Goal: Task Accomplishment & Management: Use online tool/utility

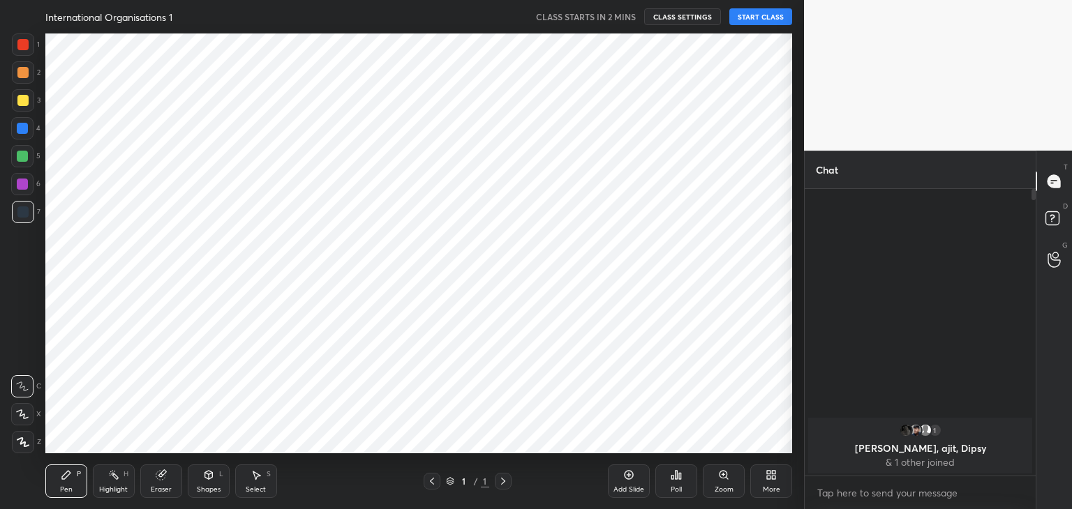
scroll to position [420, 787]
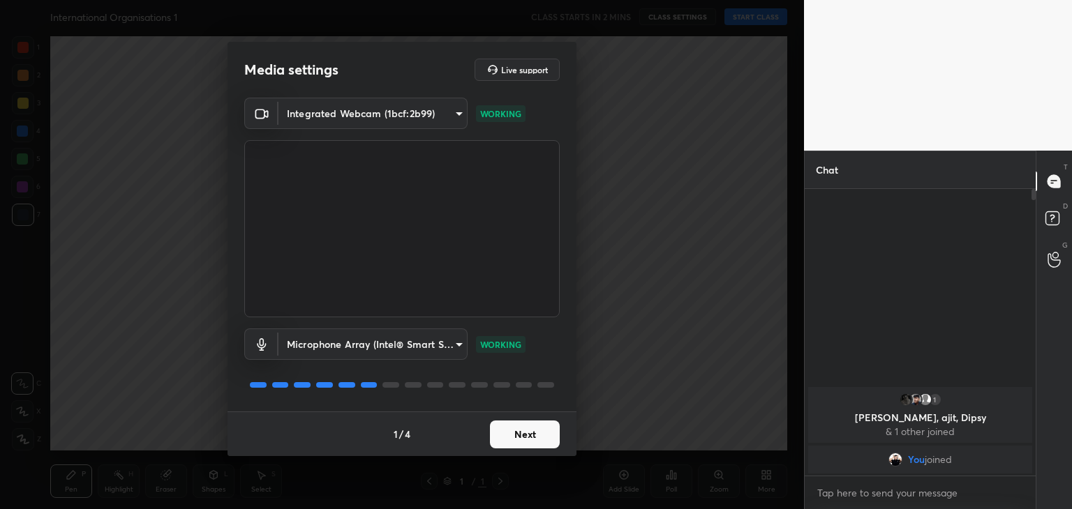
click at [539, 439] on button "Next" at bounding box center [525, 435] width 70 height 28
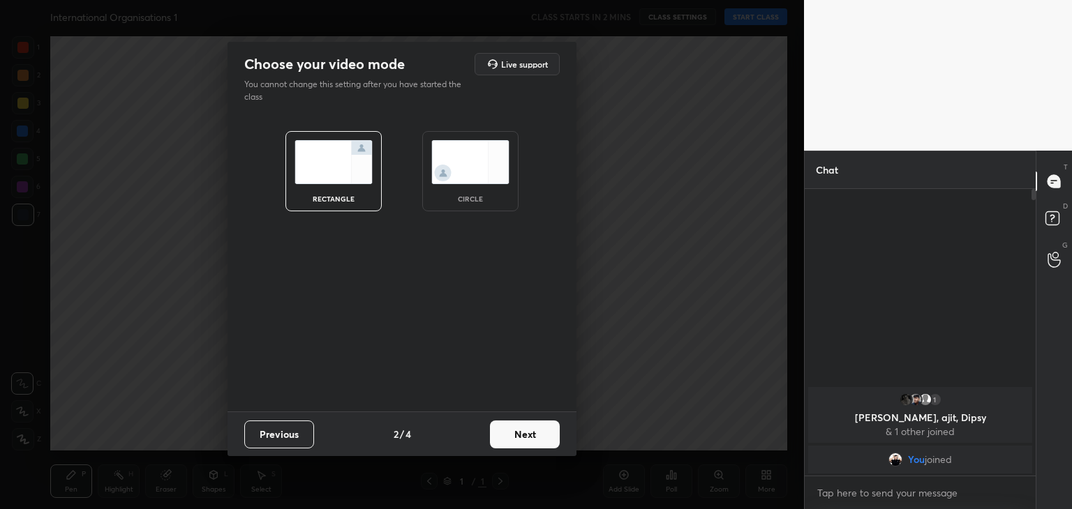
click at [488, 173] on img at bounding box center [470, 162] width 78 height 44
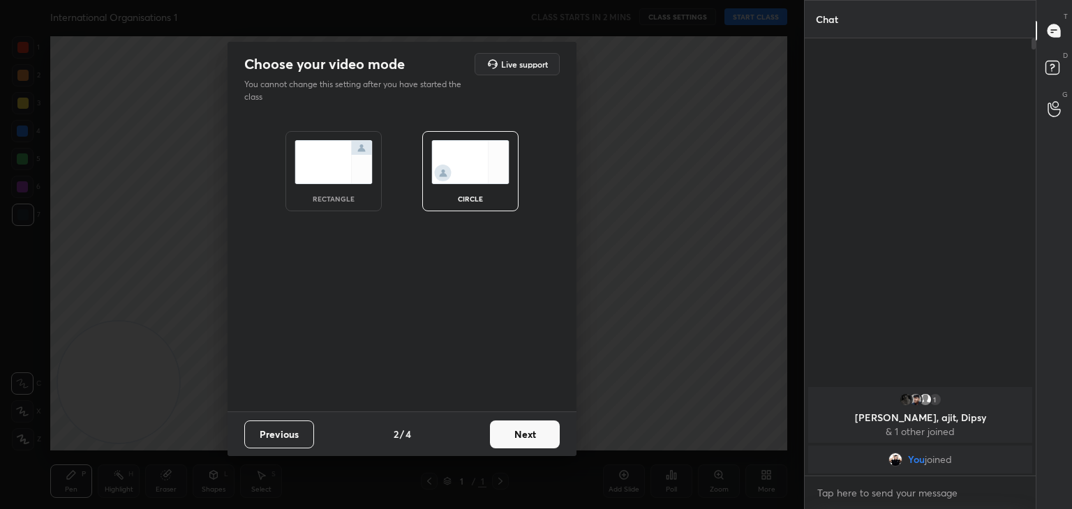
click at [532, 438] on button "Next" at bounding box center [525, 435] width 70 height 28
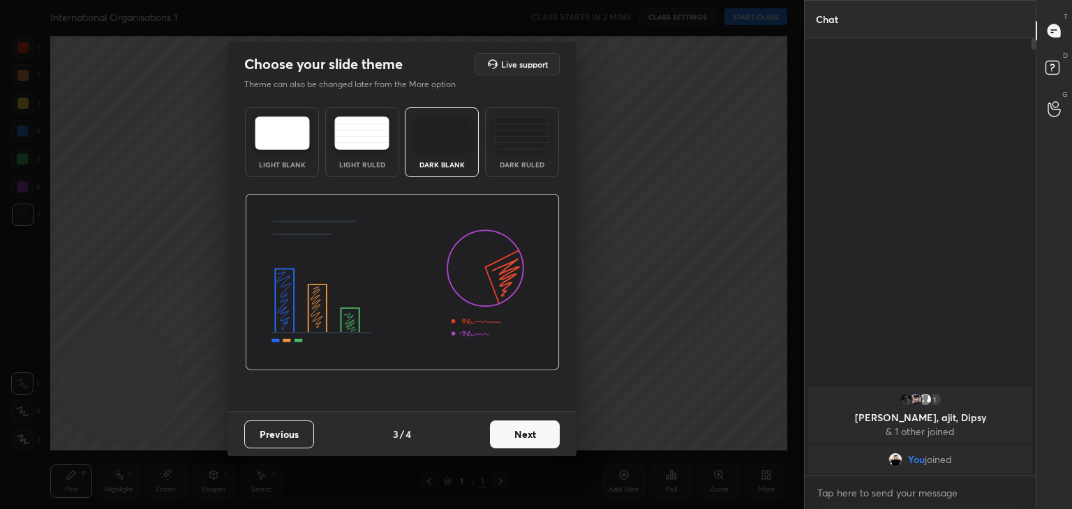
click at [533, 434] on button "Next" at bounding box center [525, 435] width 70 height 28
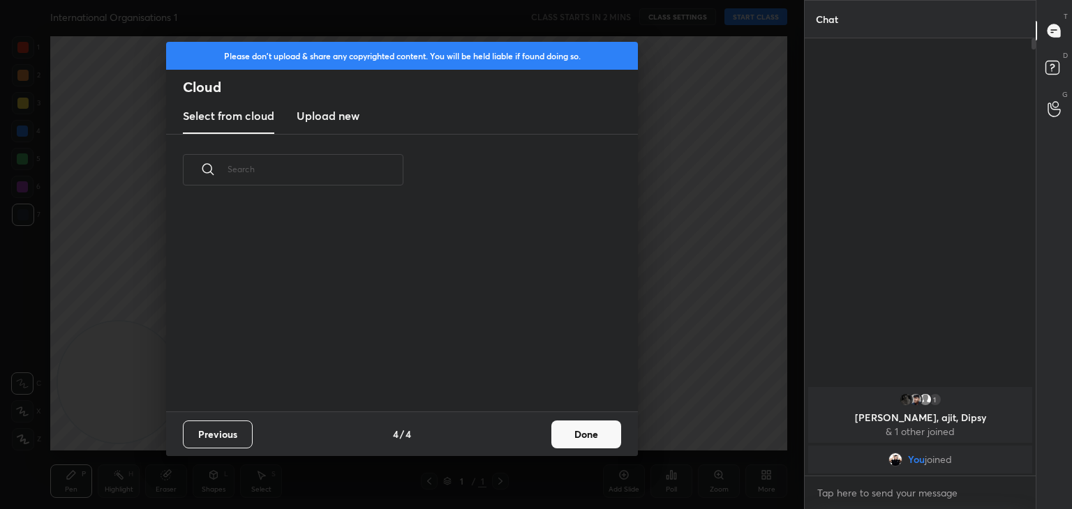
scroll to position [4, 7]
click at [324, 118] on h3 "Upload new" at bounding box center [327, 115] width 63 height 17
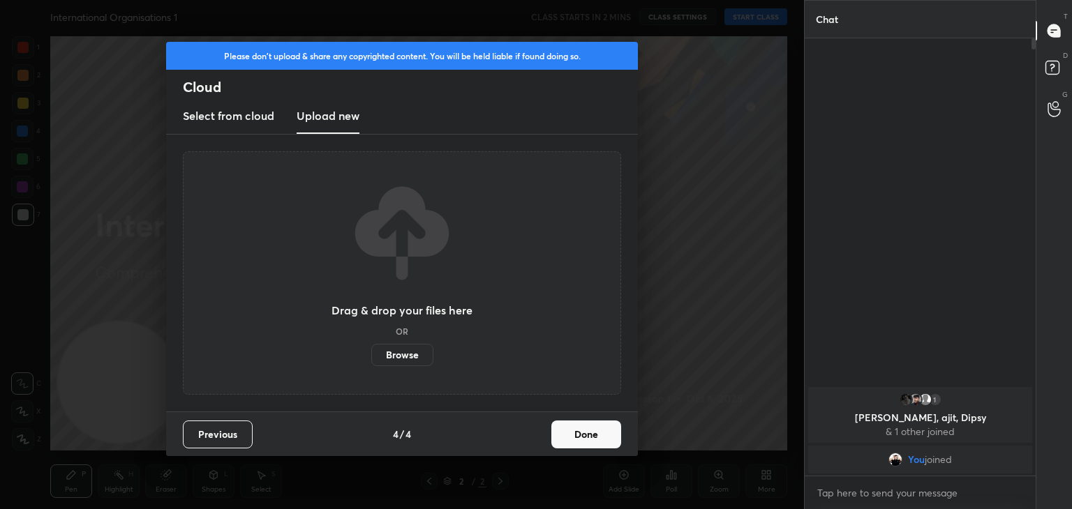
click at [413, 356] on label "Browse" at bounding box center [402, 355] width 62 height 22
click at [371, 356] on input "Browse" at bounding box center [371, 355] width 0 height 22
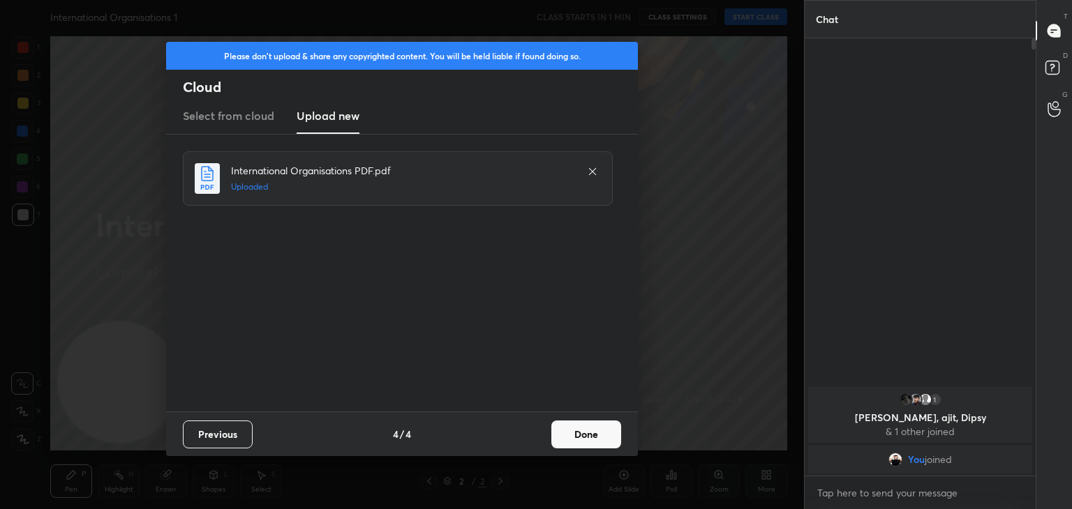
click at [600, 434] on button "Done" at bounding box center [586, 435] width 70 height 28
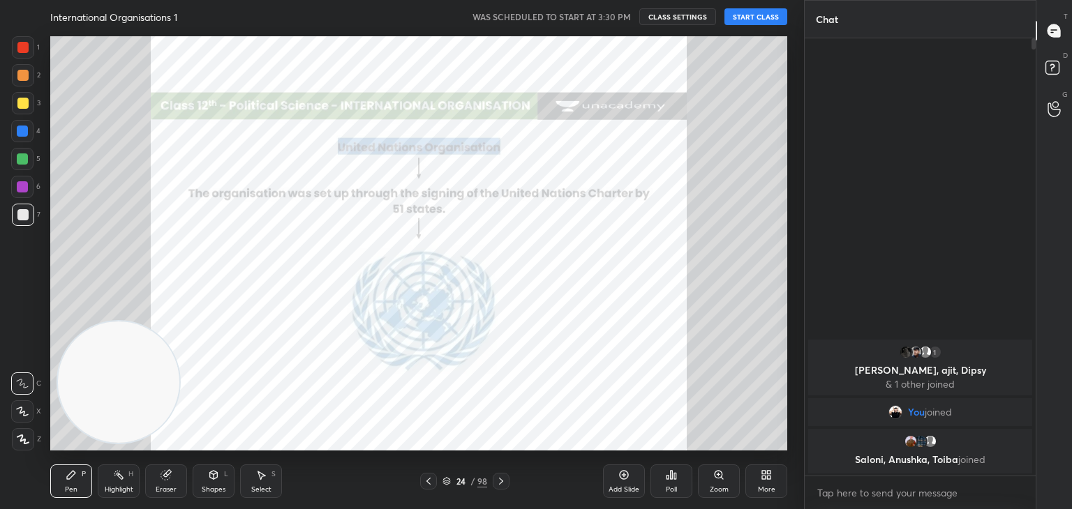
click at [746, 20] on button "START CLASS" at bounding box center [755, 16] width 63 height 17
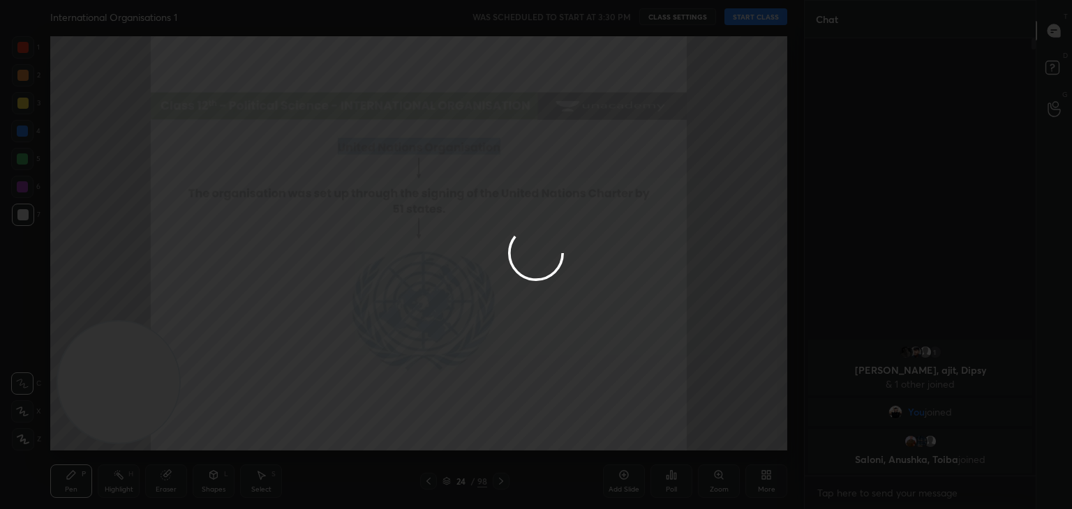
type textarea "x"
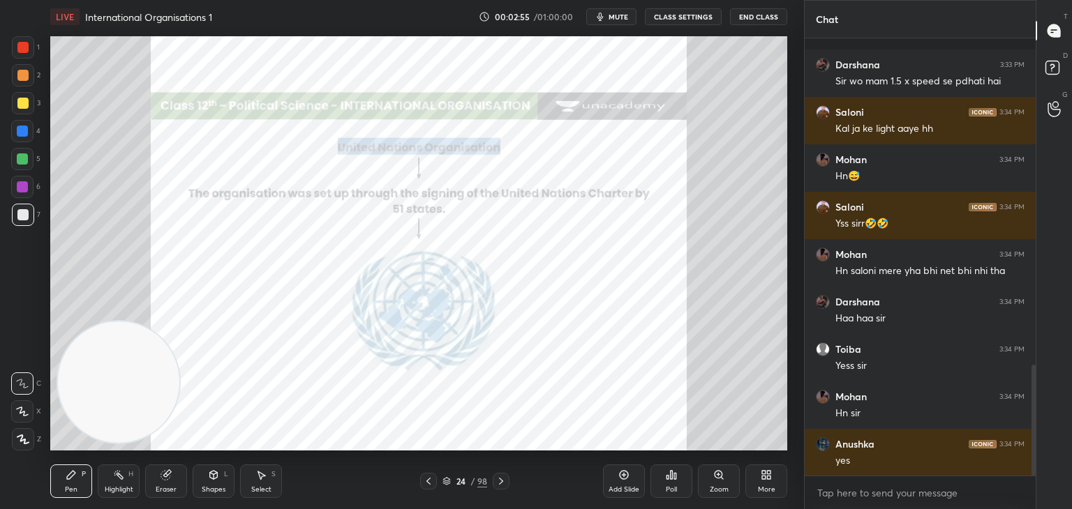
scroll to position [1291, 0]
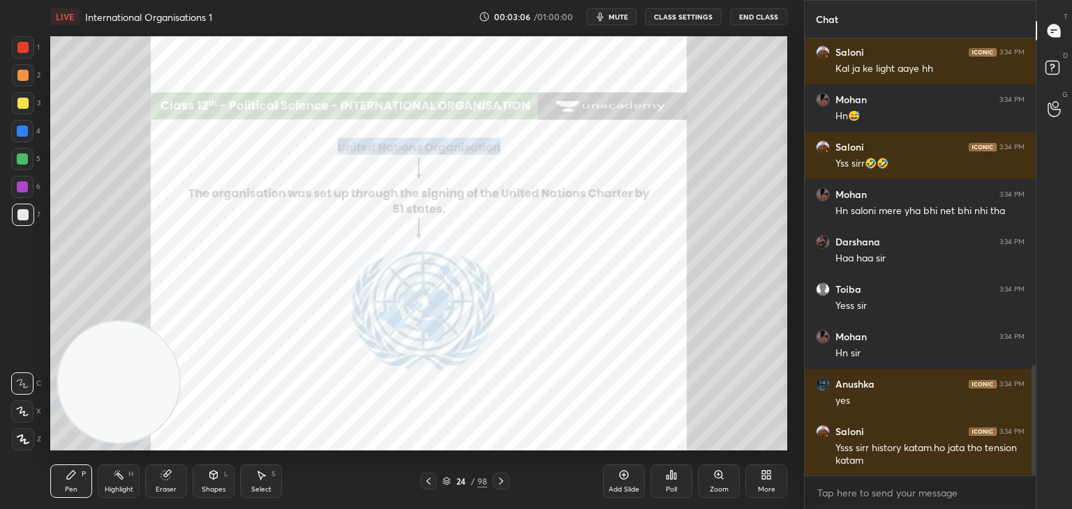
click at [20, 54] on div at bounding box center [23, 47] width 22 height 22
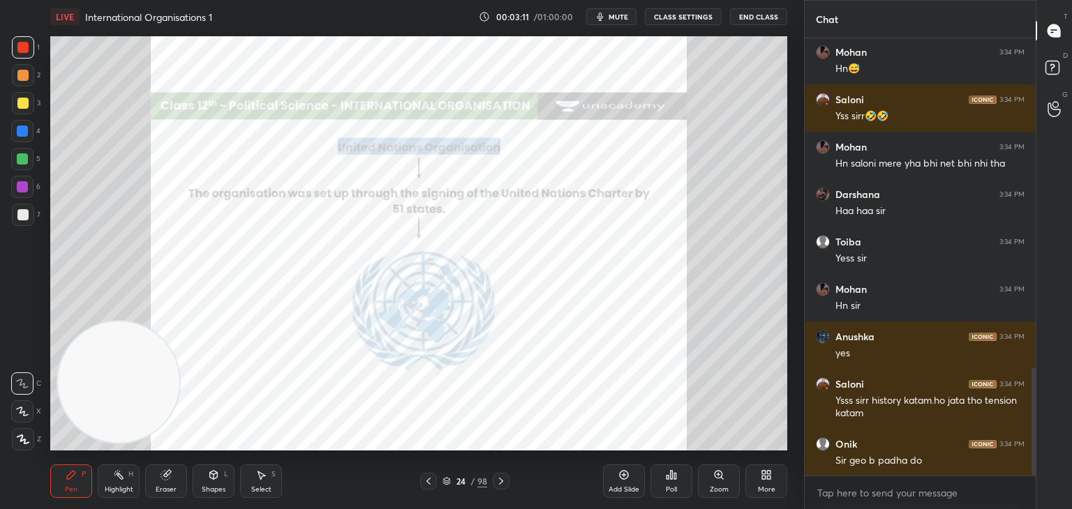
click at [28, 440] on icon at bounding box center [23, 440] width 13 height 10
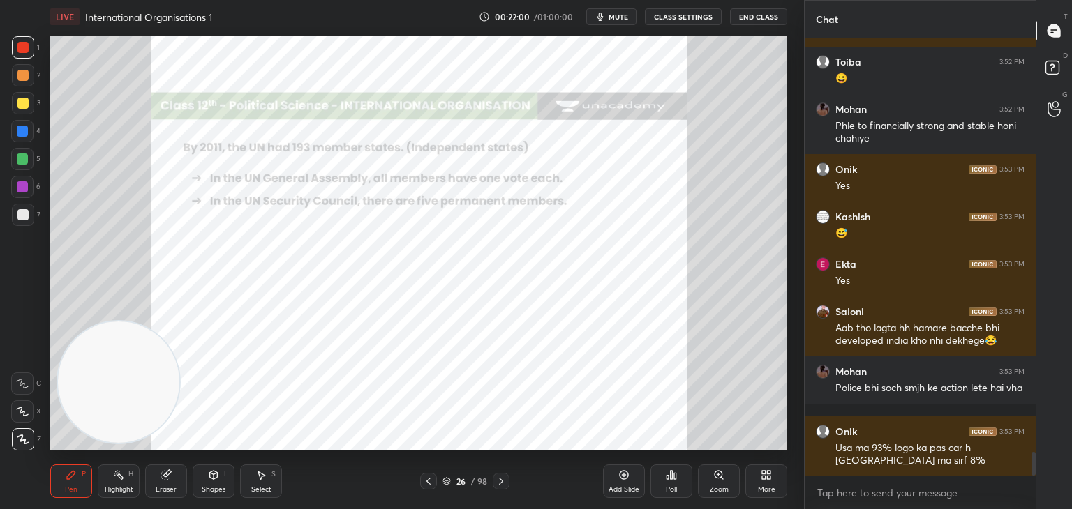
scroll to position [7724, 0]
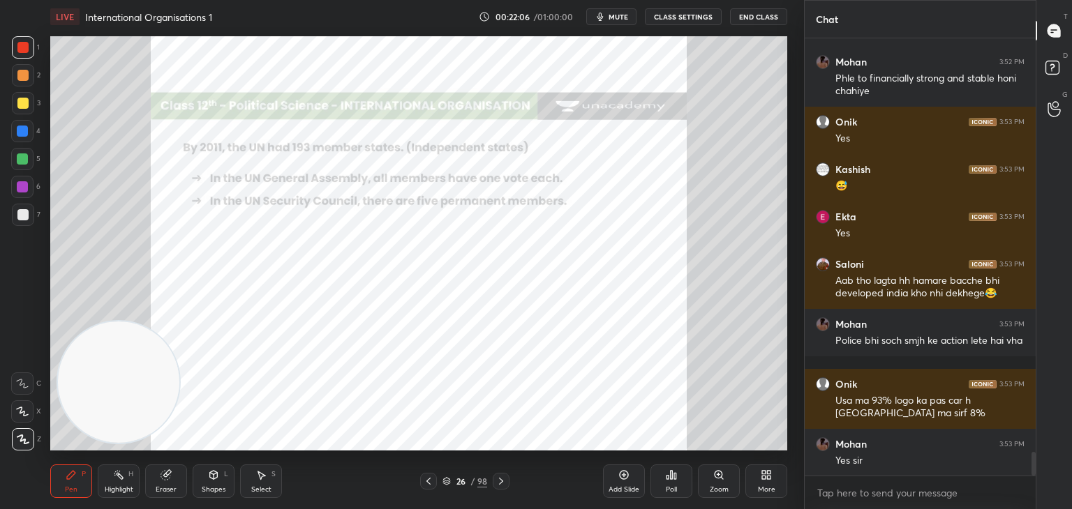
click at [686, 448] on div "Poll" at bounding box center [671, 481] width 42 height 78
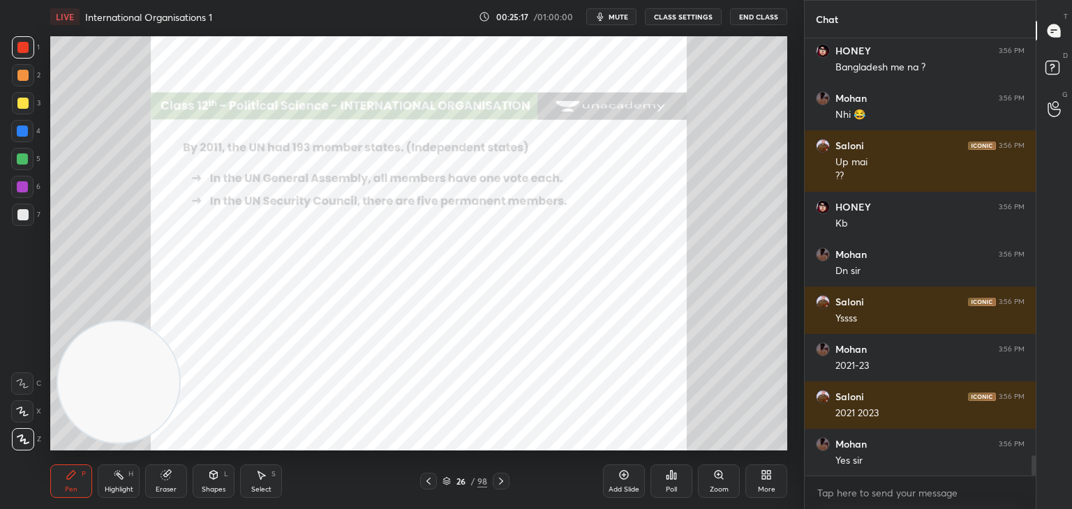
scroll to position [8933, 0]
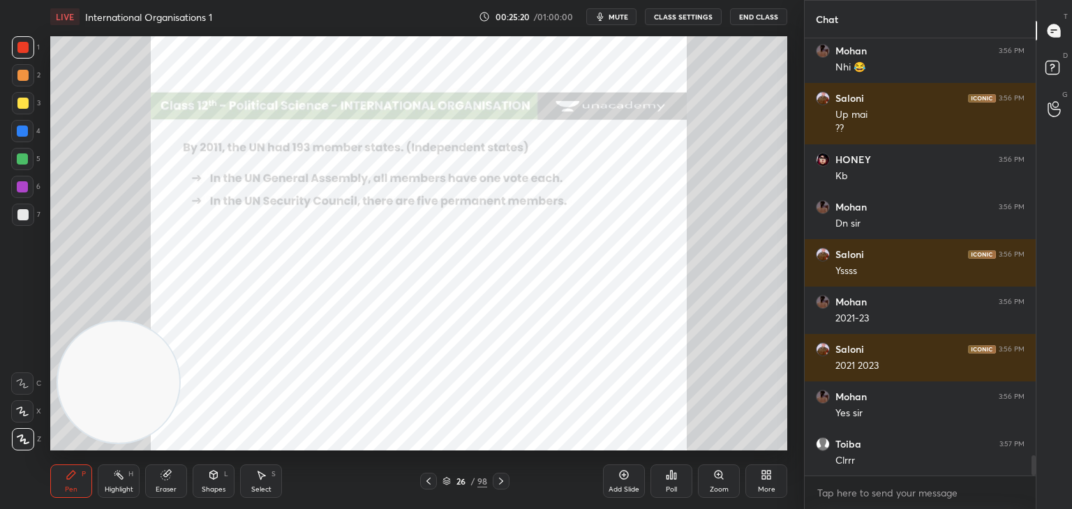
click at [628, 474] on icon at bounding box center [623, 475] width 11 height 11
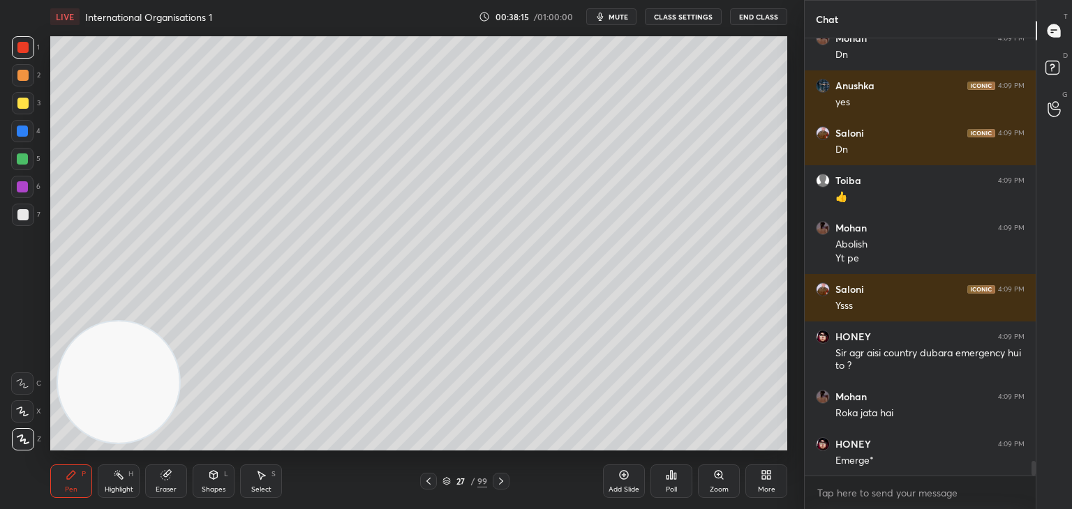
scroll to position [12421, 0]
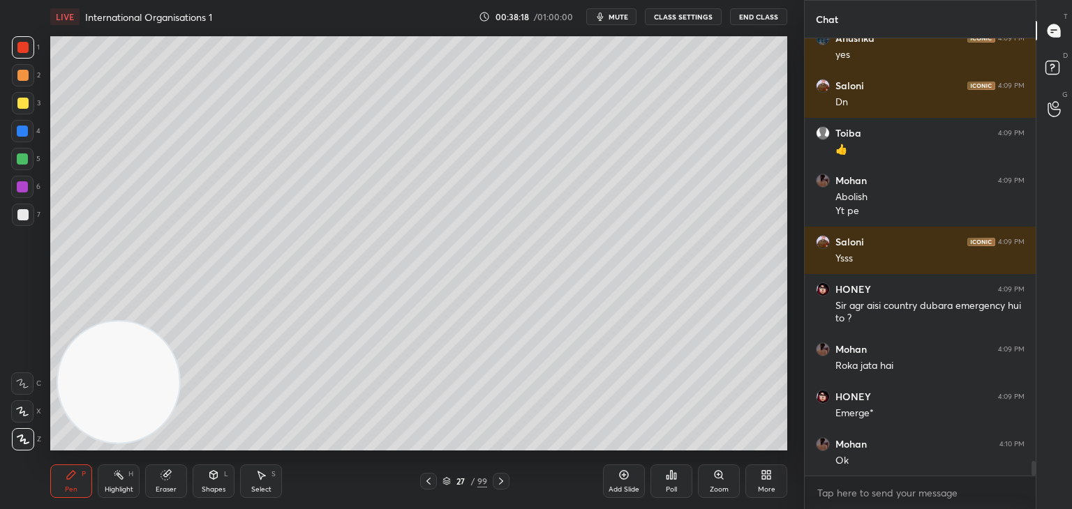
click at [630, 485] on div "Add Slide" at bounding box center [624, 481] width 42 height 33
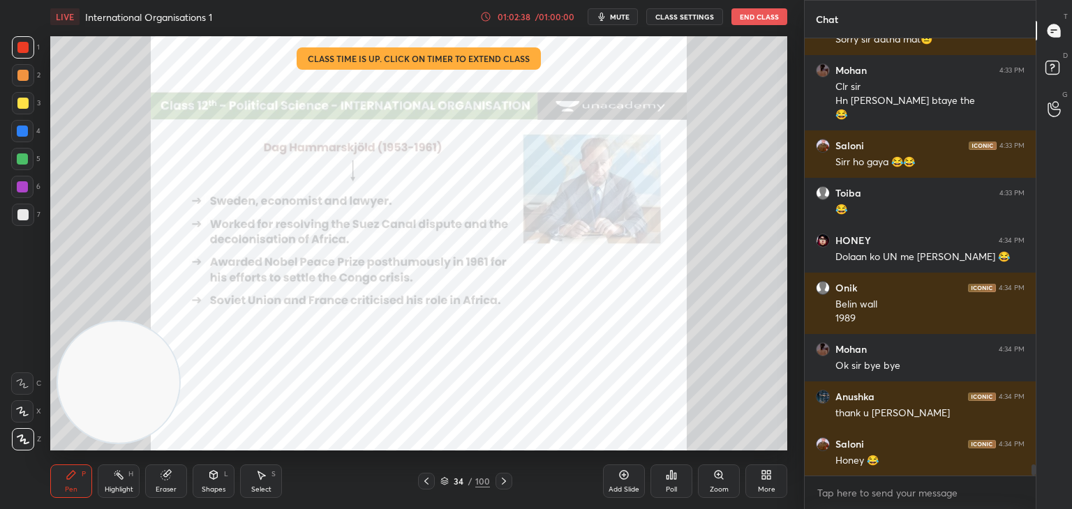
scroll to position [16946, 0]
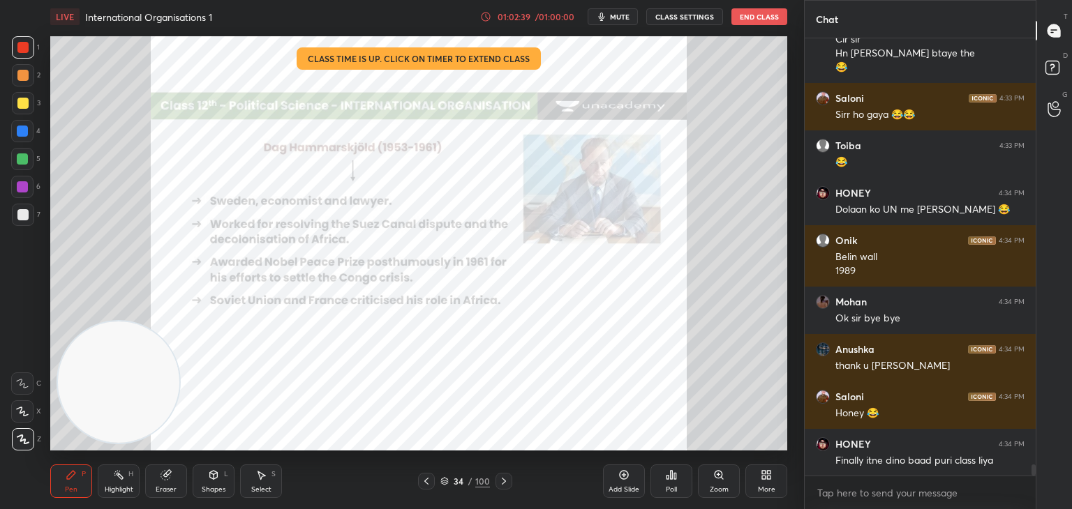
click at [765, 15] on button "End Class" at bounding box center [759, 16] width 56 height 17
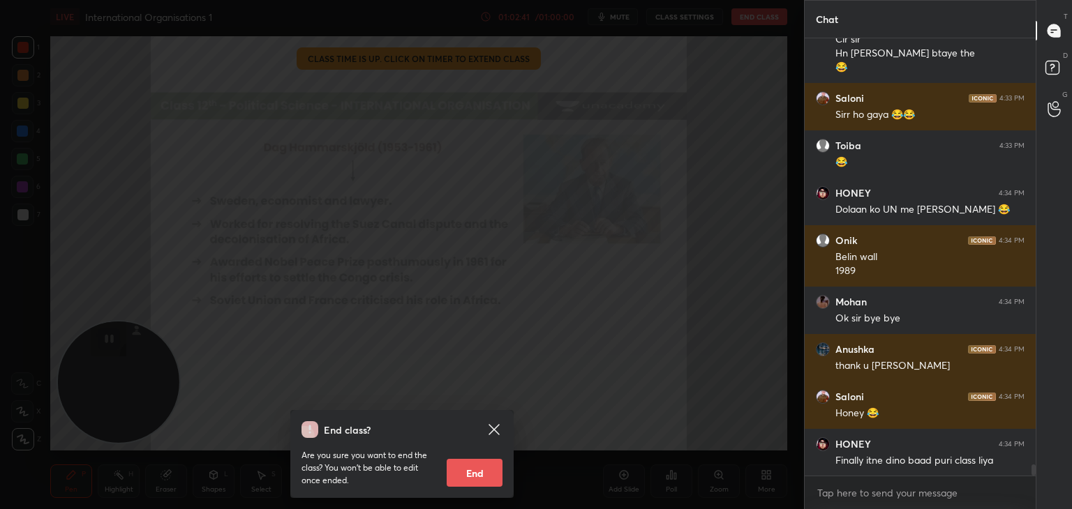
scroll to position [16993, 0]
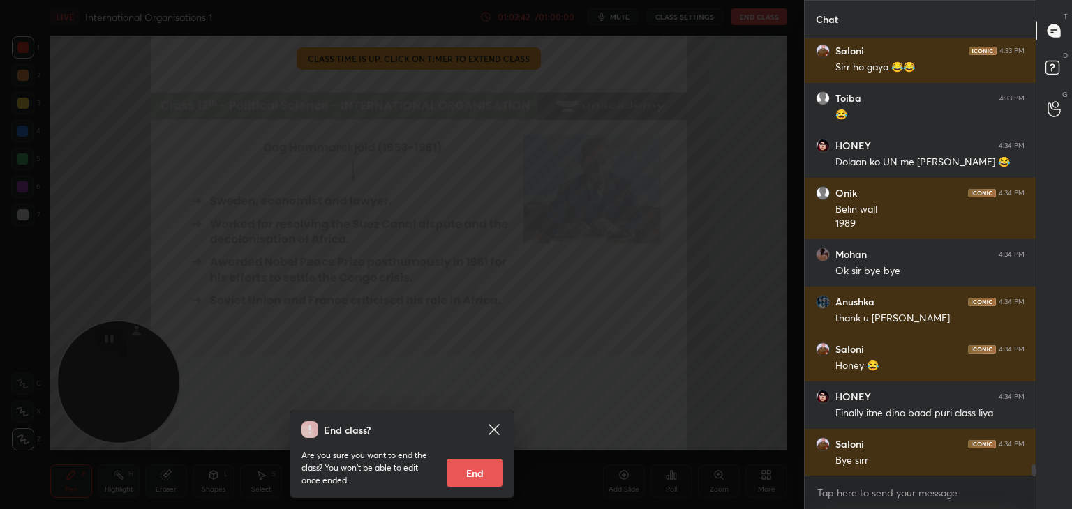
click at [483, 474] on button "End" at bounding box center [474, 473] width 56 height 28
type textarea "x"
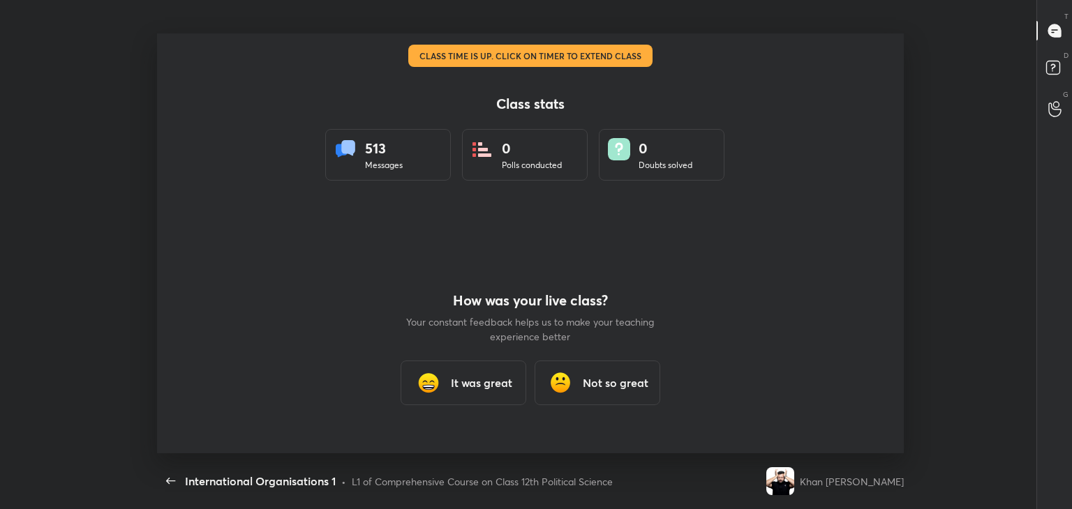
scroll to position [0, 0]
click at [481, 382] on h3 "It was great" at bounding box center [481, 383] width 61 height 17
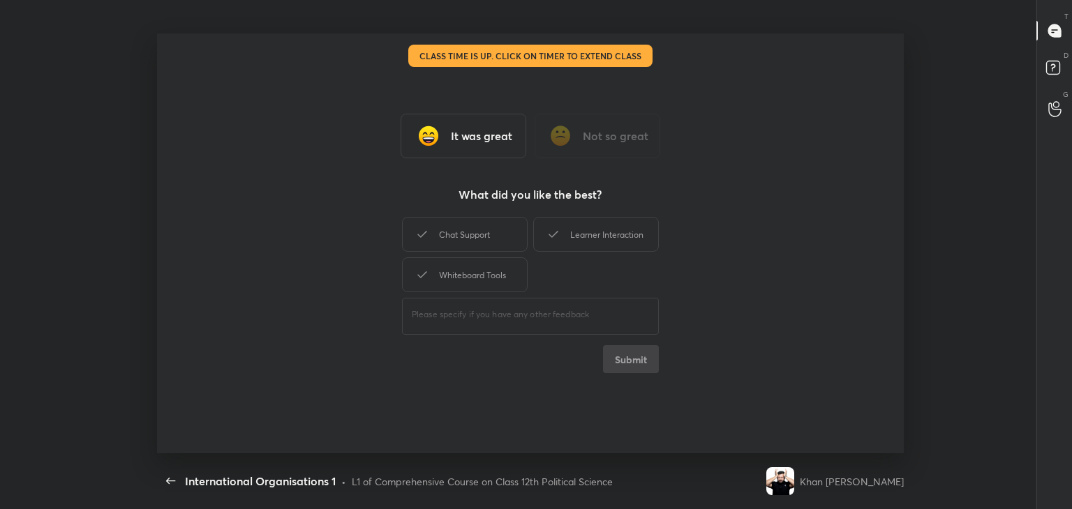
click at [597, 247] on div "Learner Interaction" at bounding box center [596, 234] width 126 height 35
click at [513, 284] on div "Whiteboard Tools" at bounding box center [465, 274] width 126 height 35
click at [622, 361] on button "Submit" at bounding box center [631, 359] width 56 height 28
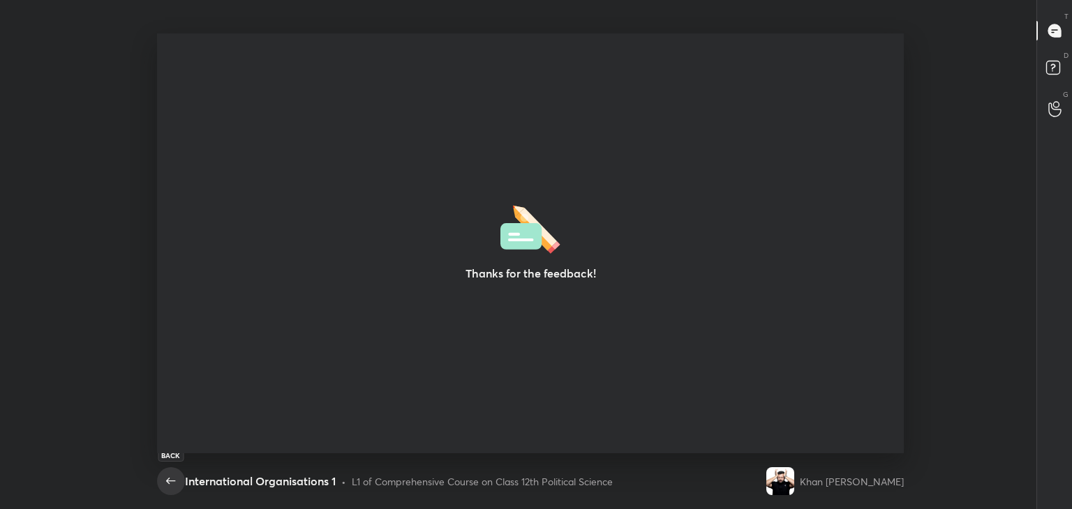
click at [173, 480] on icon "button" at bounding box center [171, 481] width 17 height 17
